Goal: Task Accomplishment & Management: Use online tool/utility

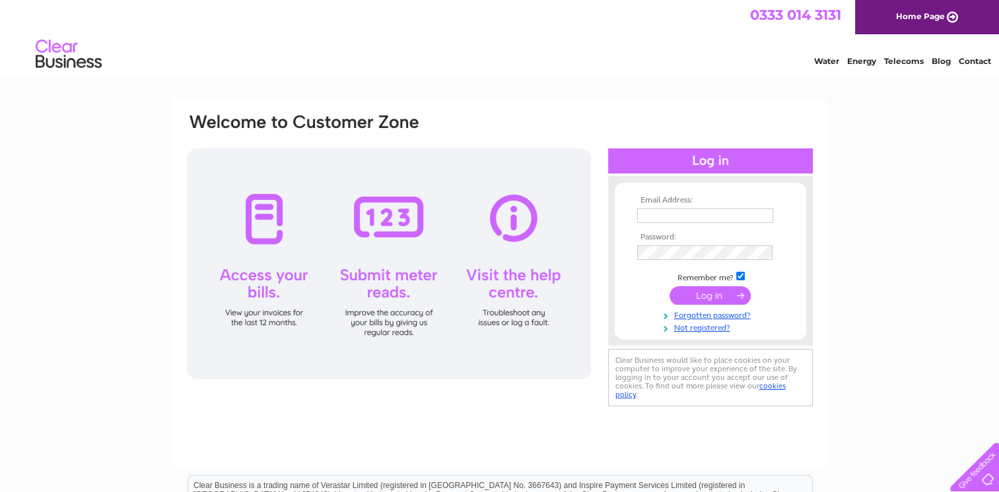
type input "leosmot@outlook.com"
drag, startPoint x: 0, startPoint y: 0, endPoint x: 721, endPoint y: 297, distance: 779.5
click at [721, 297] on input "submit" at bounding box center [709, 295] width 81 height 18
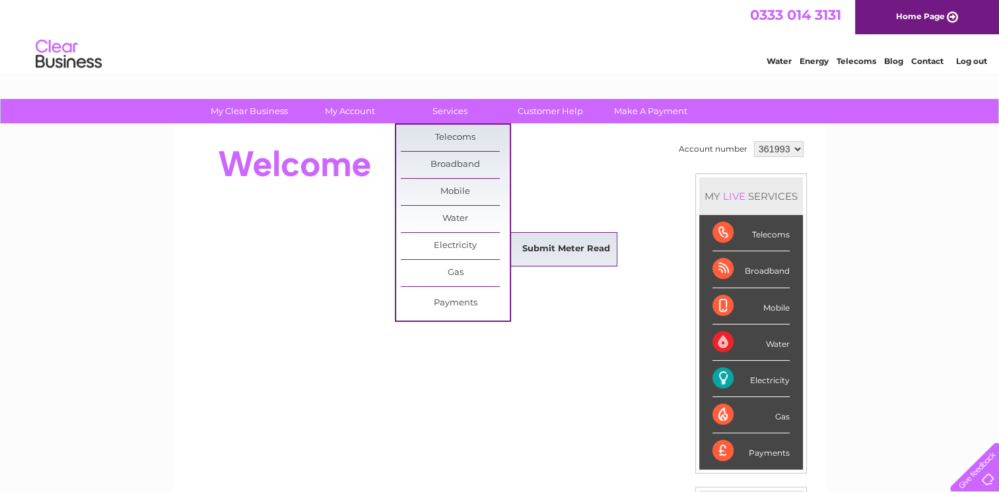
click at [544, 245] on link "Submit Meter Read" at bounding box center [566, 249] width 109 height 26
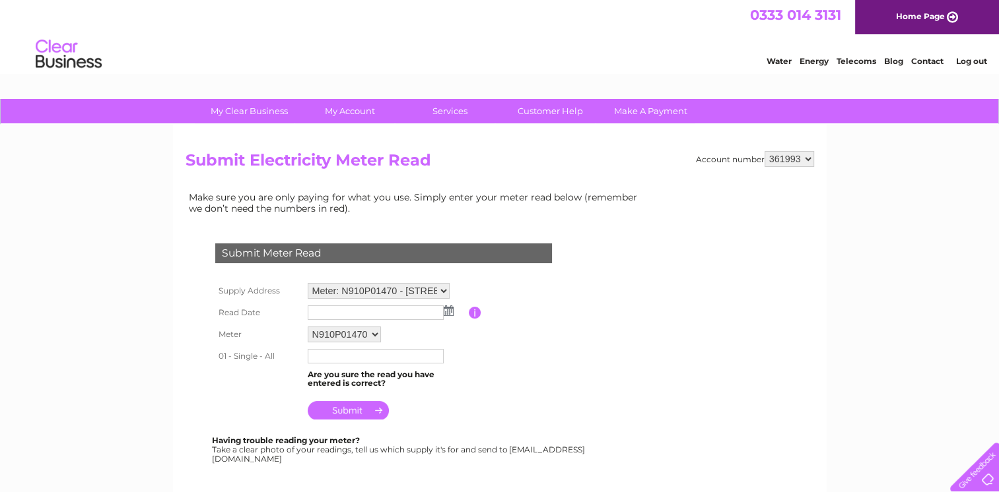
click at [446, 309] on img at bounding box center [449, 311] width 10 height 11
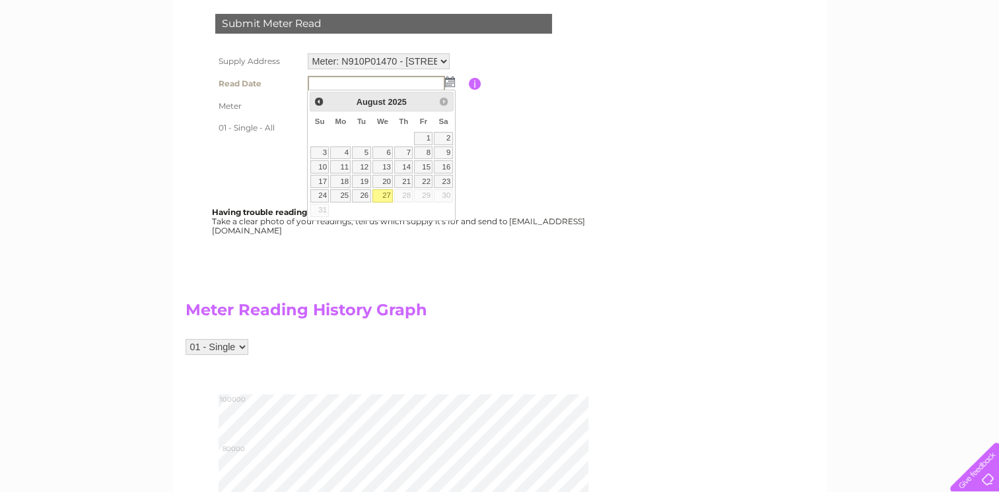
scroll to position [198, 0]
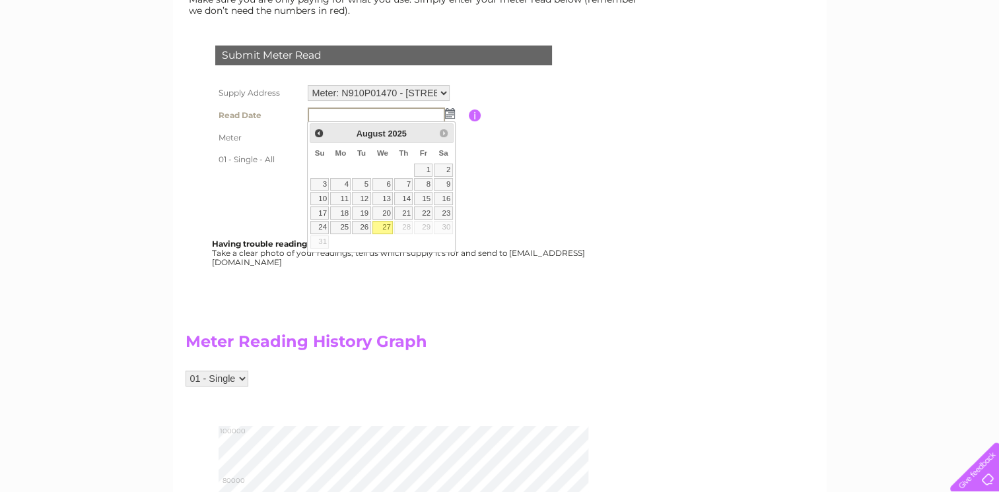
click at [386, 226] on link "27" at bounding box center [382, 227] width 21 height 13
type input "2025/08/27"
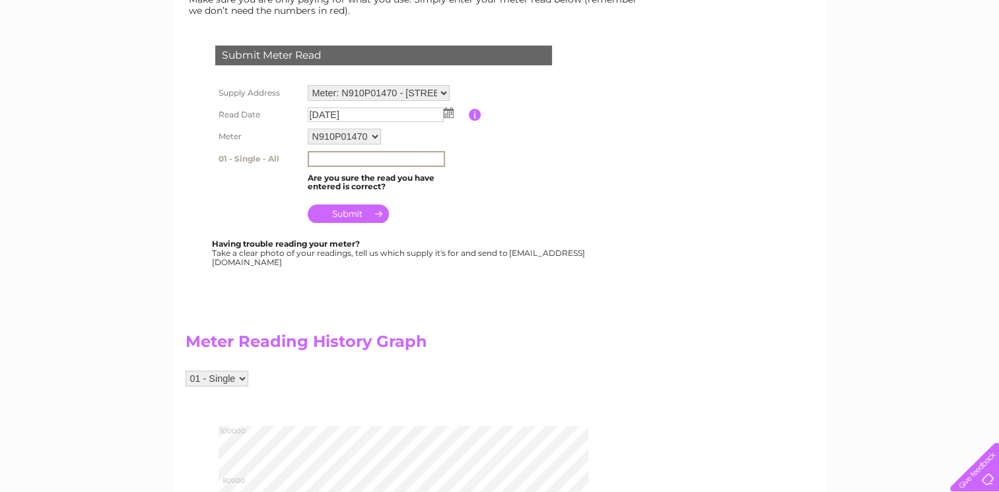
click at [364, 157] on input "text" at bounding box center [376, 159] width 137 height 16
type input "89301"
click at [475, 112] on input "button" at bounding box center [475, 115] width 13 height 12
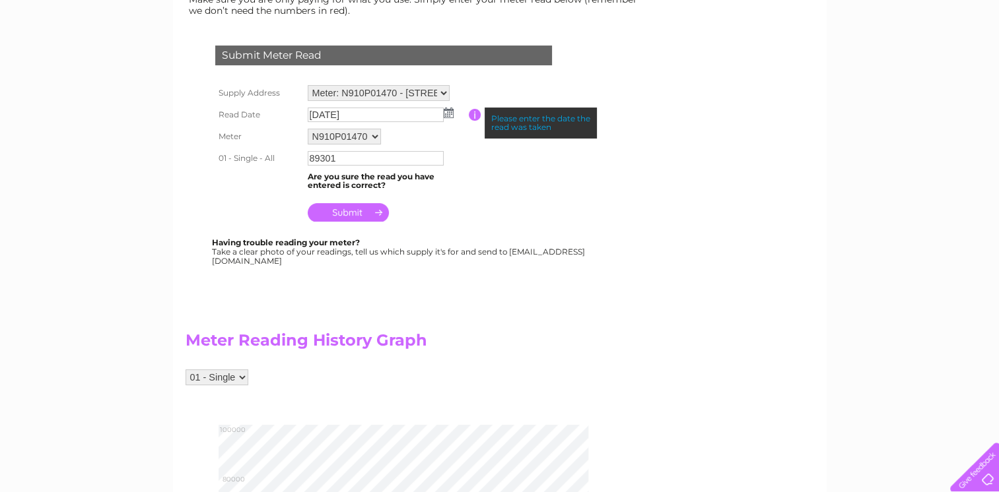
click at [367, 213] on input "submit" at bounding box center [348, 212] width 81 height 18
